Goal: Task Accomplishment & Management: Use online tool/utility

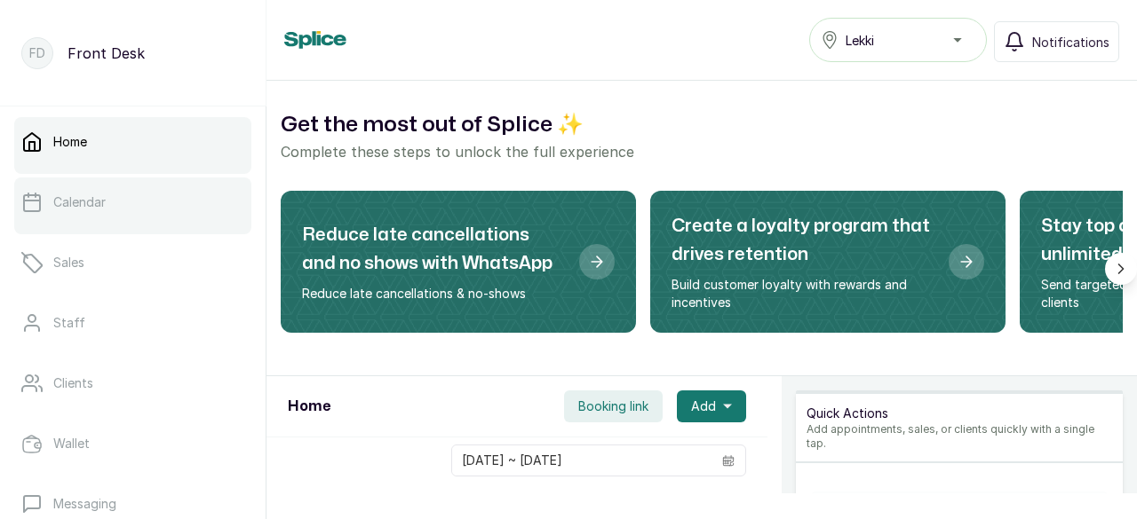
click at [108, 199] on link "Calendar" at bounding box center [132, 203] width 237 height 50
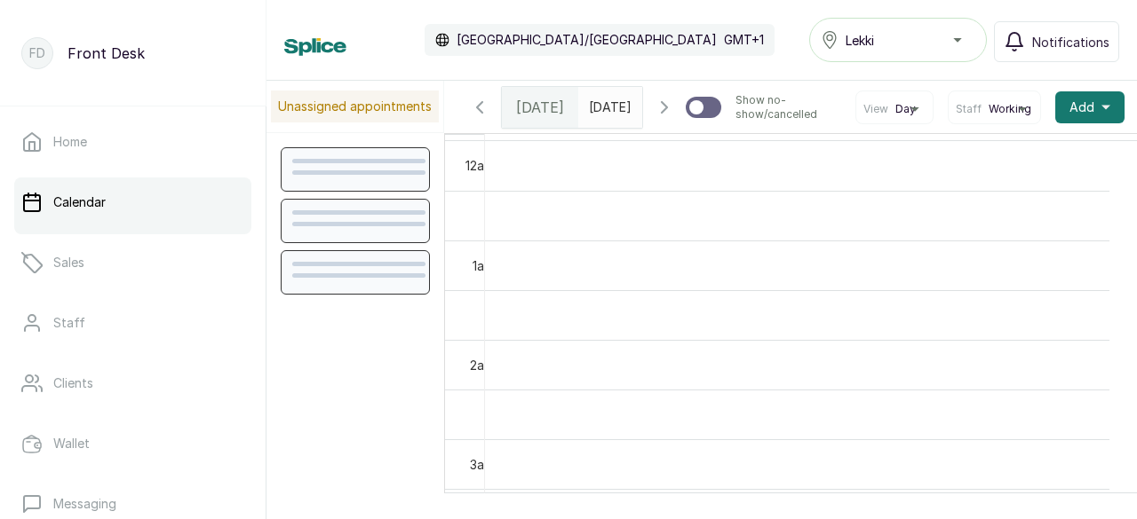
scroll to position [598, 0]
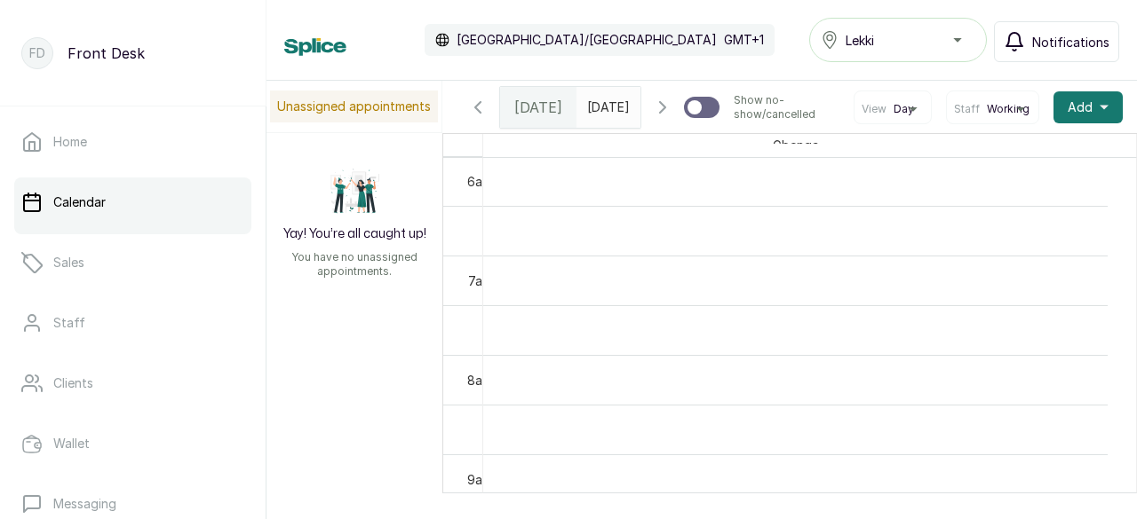
click at [1057, 42] on span "Notifications" at bounding box center [1070, 42] width 77 height 19
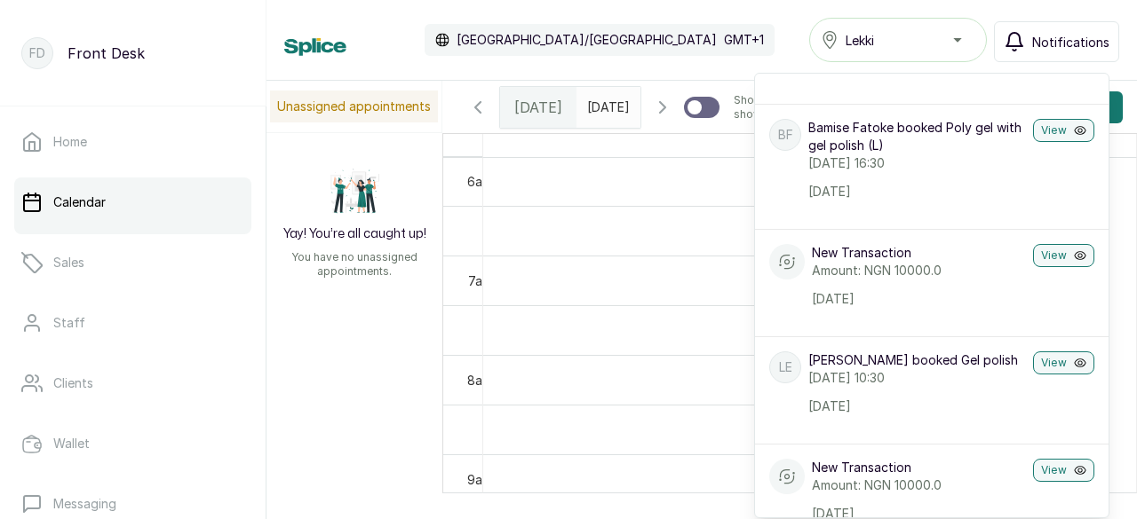
scroll to position [1865, 0]
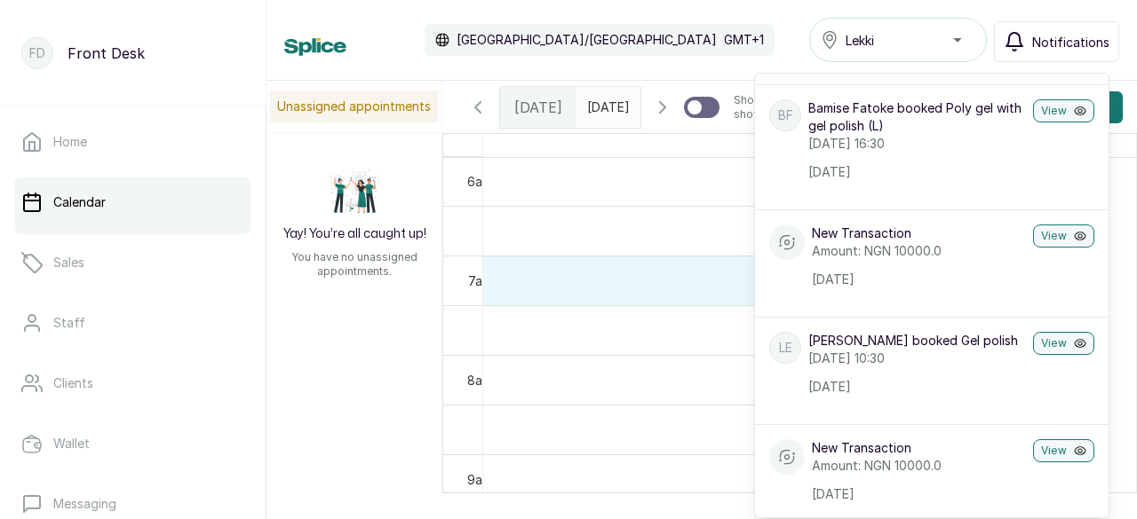
drag, startPoint x: 699, startPoint y: 298, endPoint x: 711, endPoint y: 292, distance: 13.9
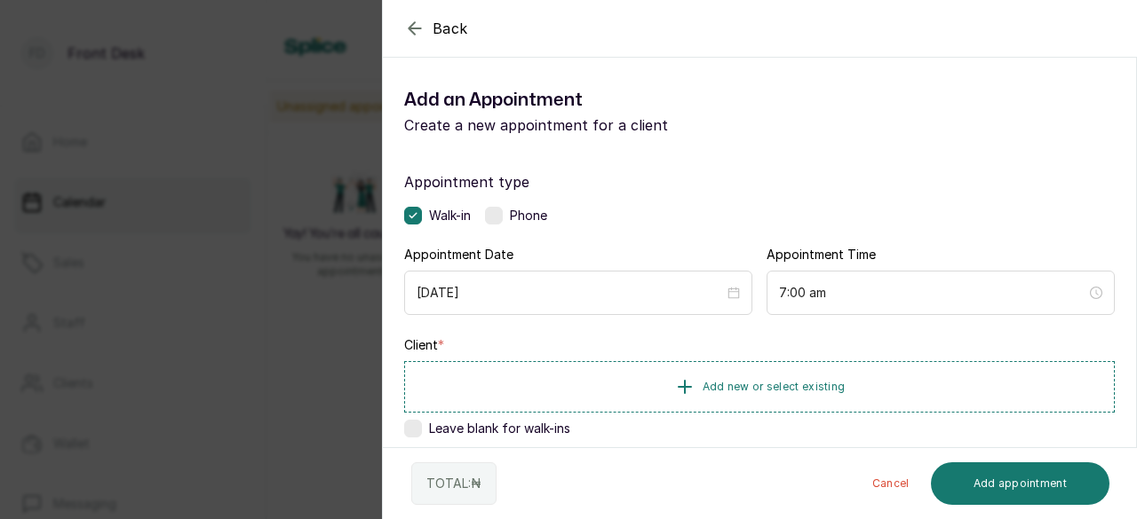
click at [410, 31] on icon "button" at bounding box center [414, 28] width 21 height 21
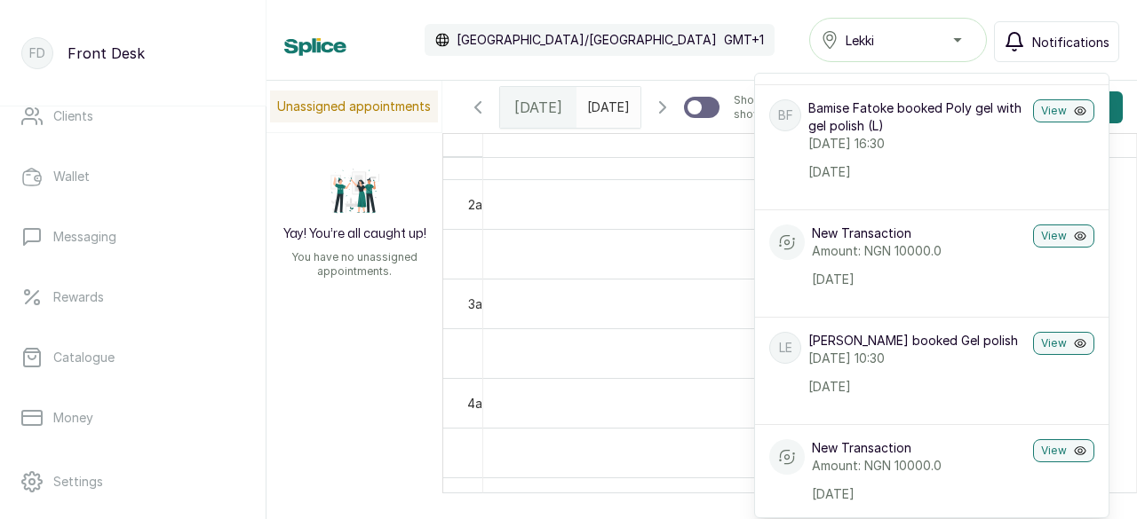
scroll to position [355, 0]
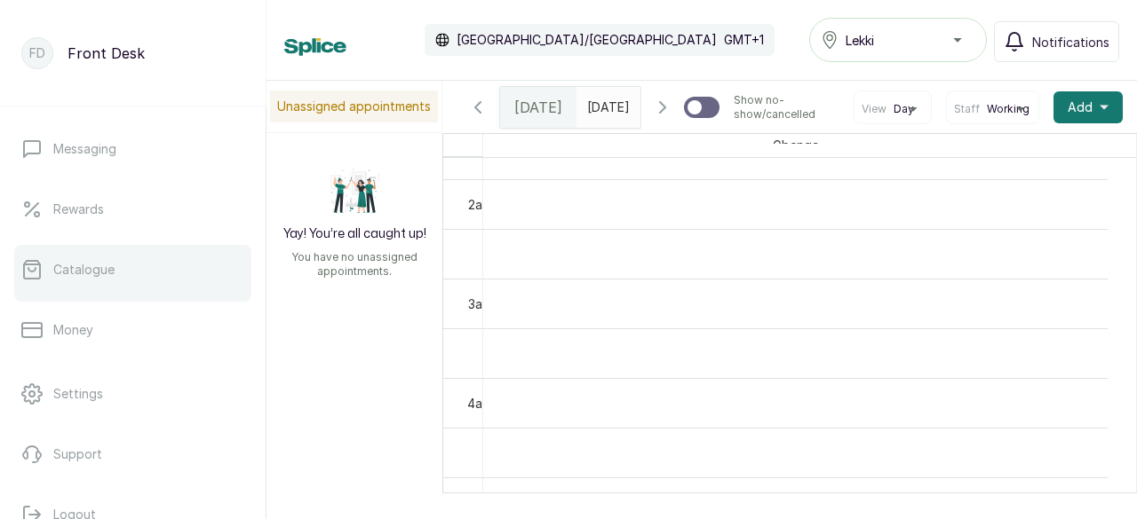
click at [97, 281] on link "Catalogue" at bounding box center [132, 270] width 237 height 50
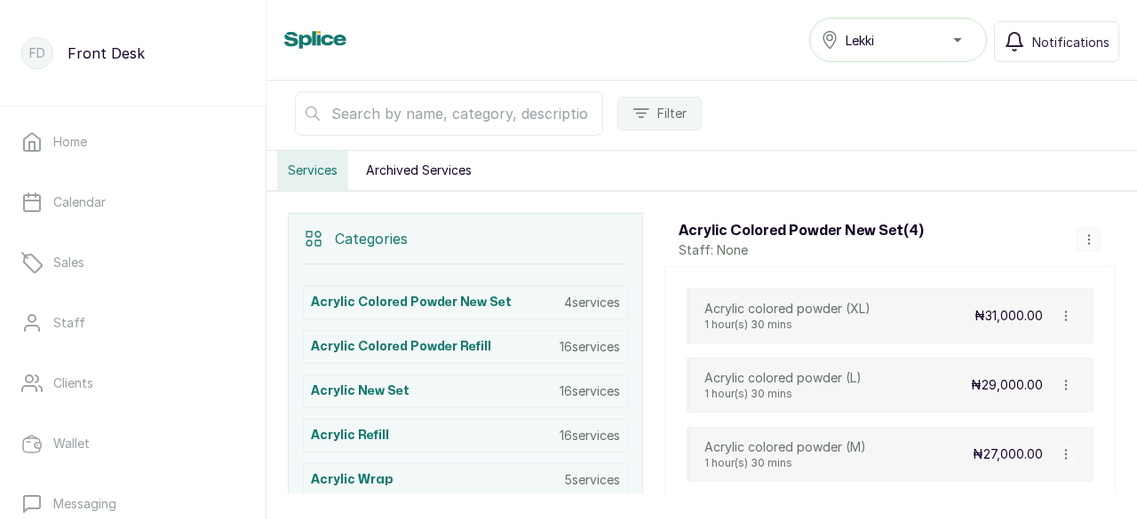
scroll to position [355, 0]
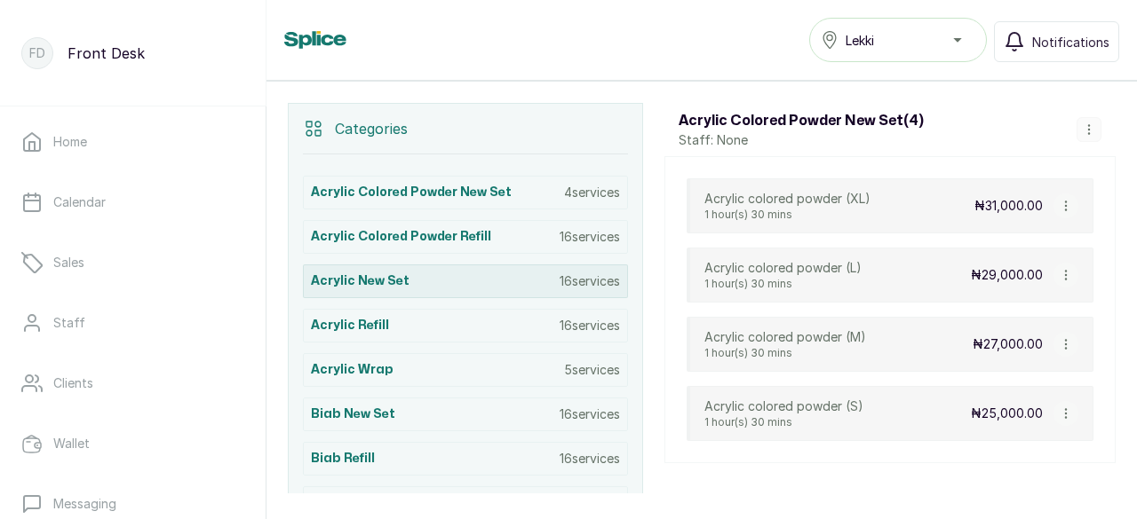
click at [444, 265] on div "Acrylic New Set 16 services" at bounding box center [465, 282] width 325 height 34
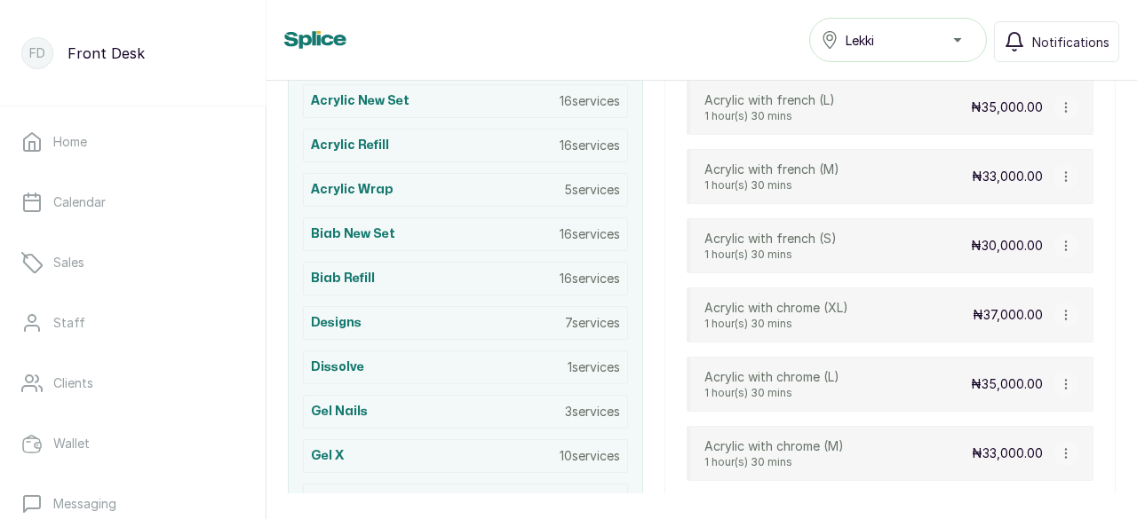
scroll to position [447, 0]
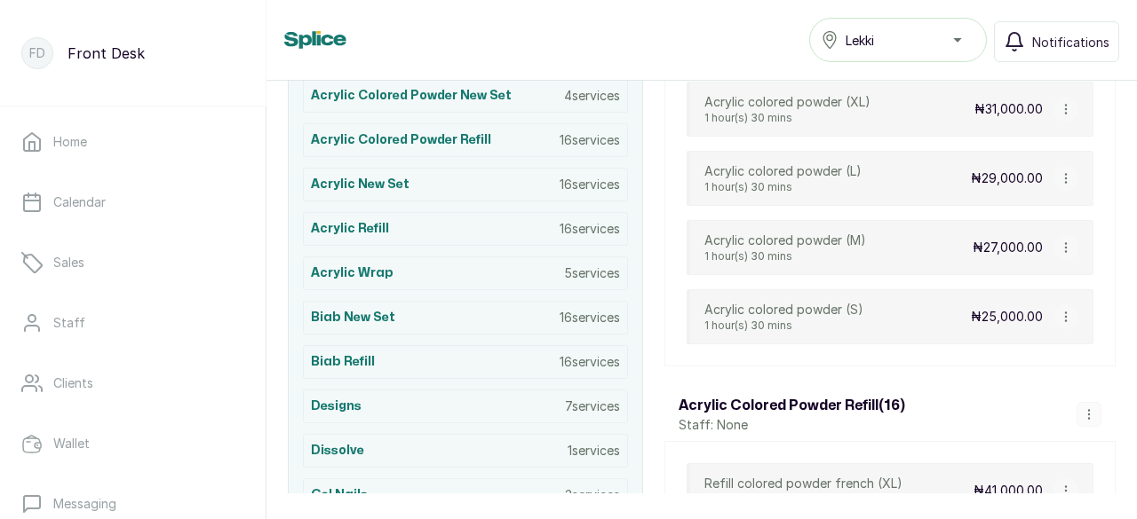
scroll to position [622, 0]
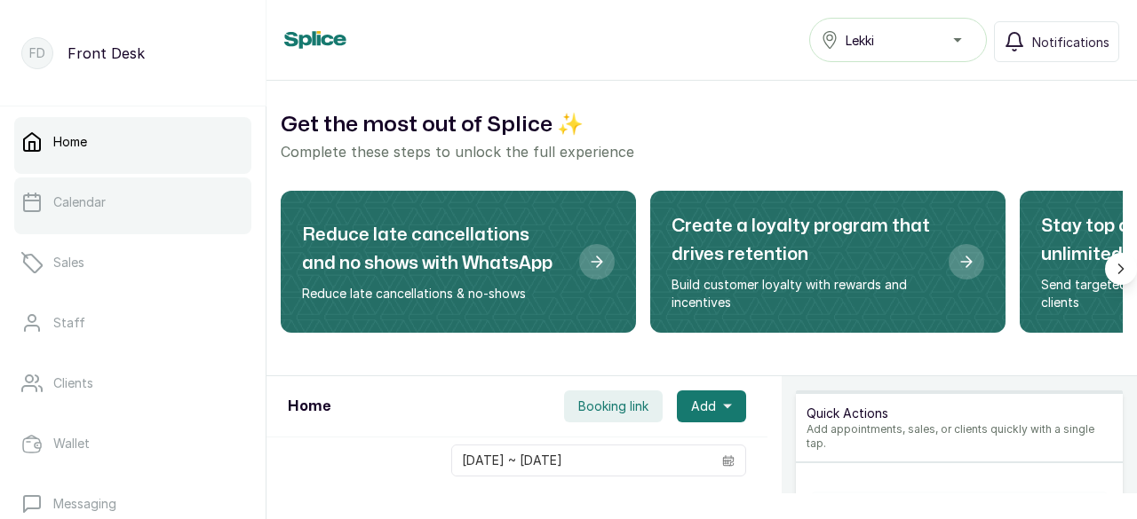
click at [156, 213] on link "Calendar" at bounding box center [132, 203] width 237 height 50
